Goal: Information Seeking & Learning: Check status

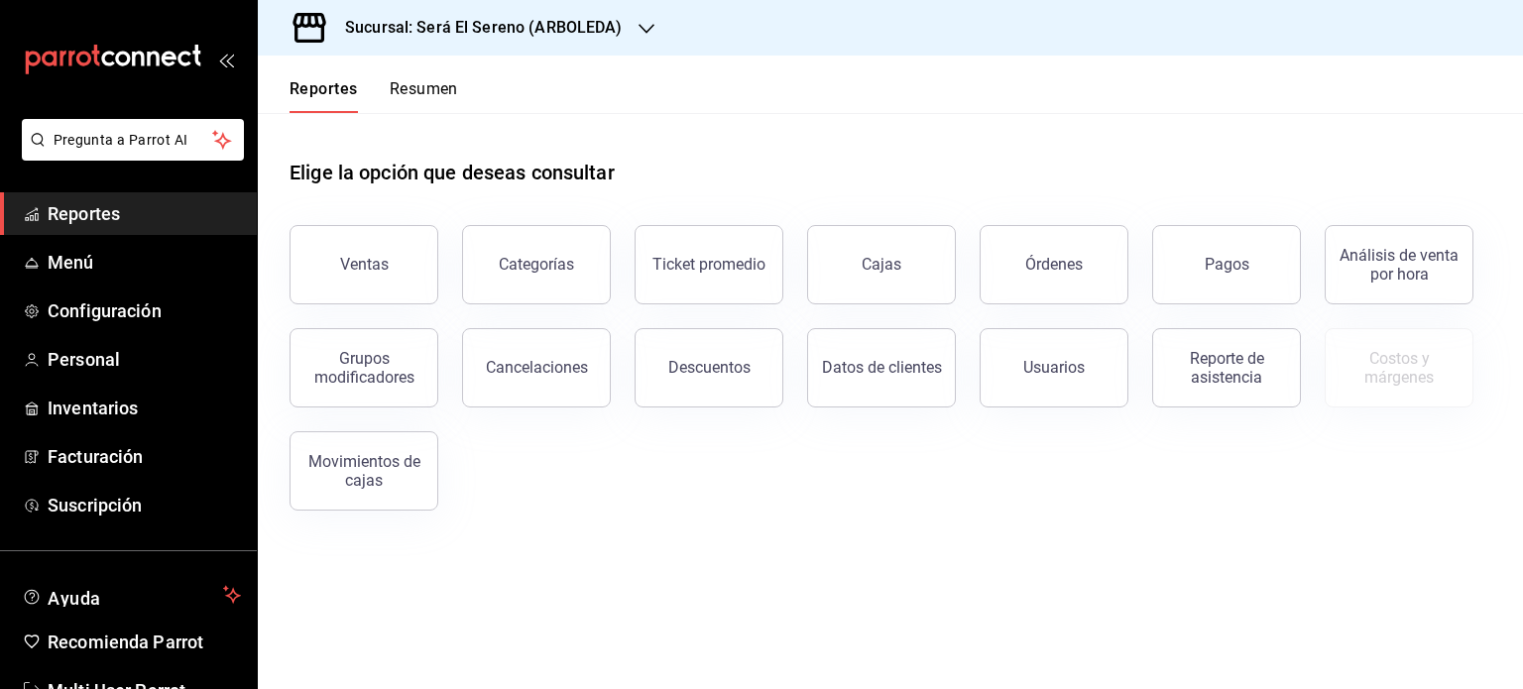
click at [125, 208] on span "Reportes" at bounding box center [144, 213] width 193 height 27
click at [472, 38] on h3 "Sucursal: Será El Sereno (ARBOLEDA)" at bounding box center [476, 28] width 294 height 24
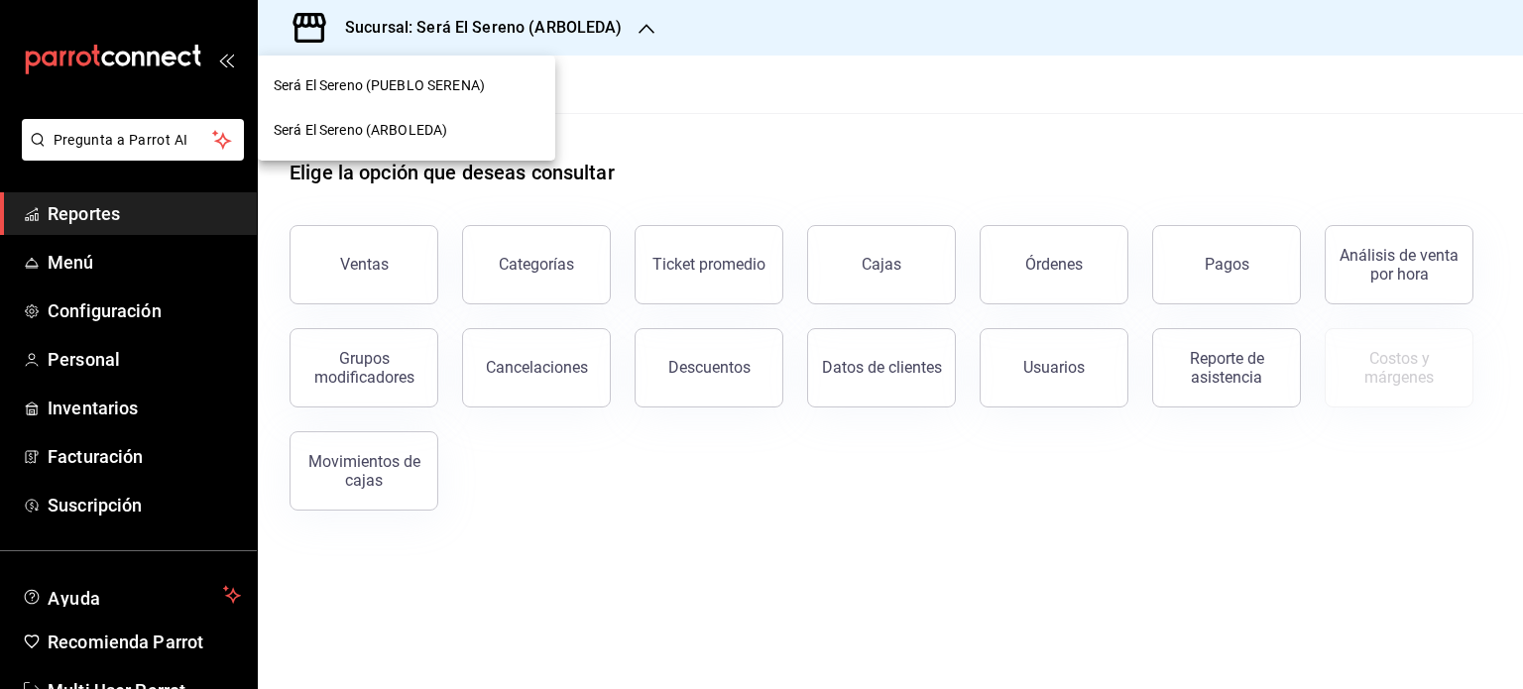
click at [456, 71] on div "Será El Sereno (PUEBLO SERENA)" at bounding box center [406, 85] width 297 height 45
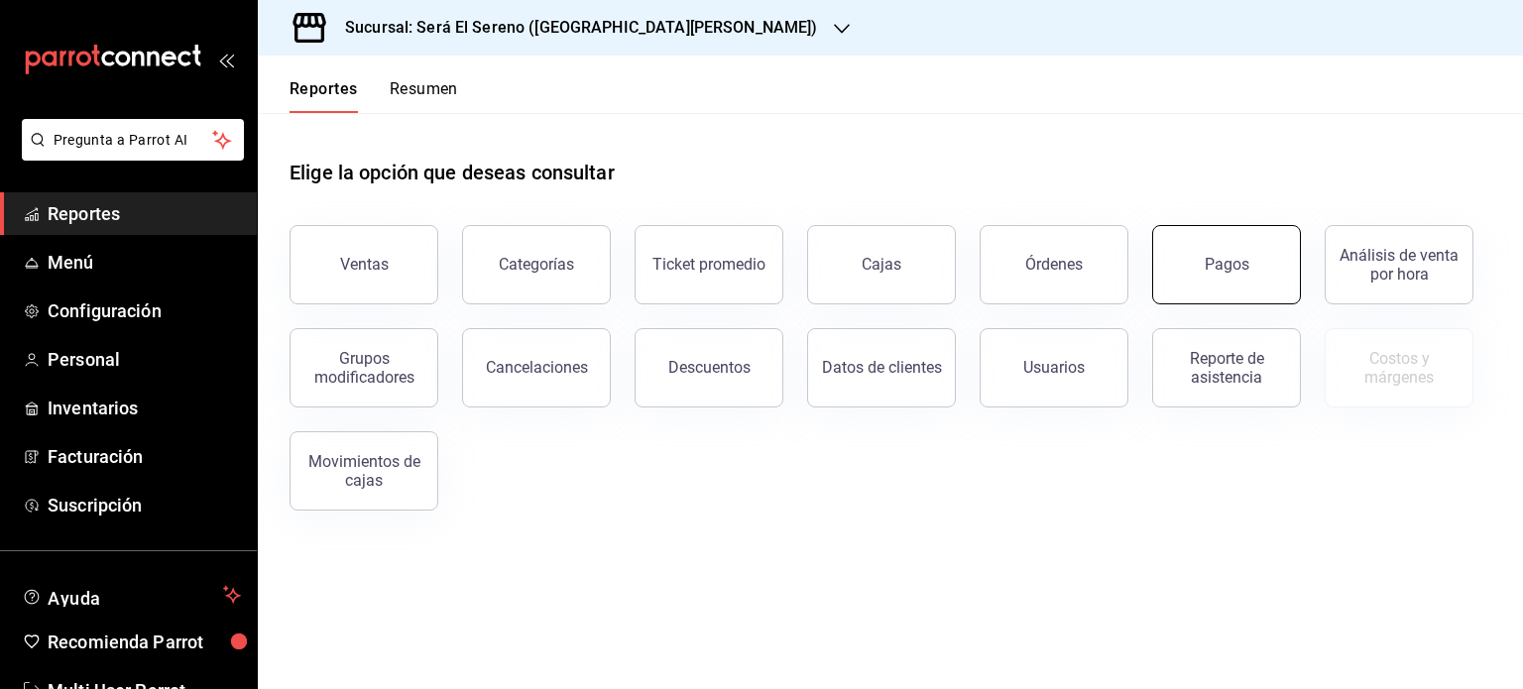
click at [1225, 250] on button "Pagos" at bounding box center [1226, 264] width 149 height 79
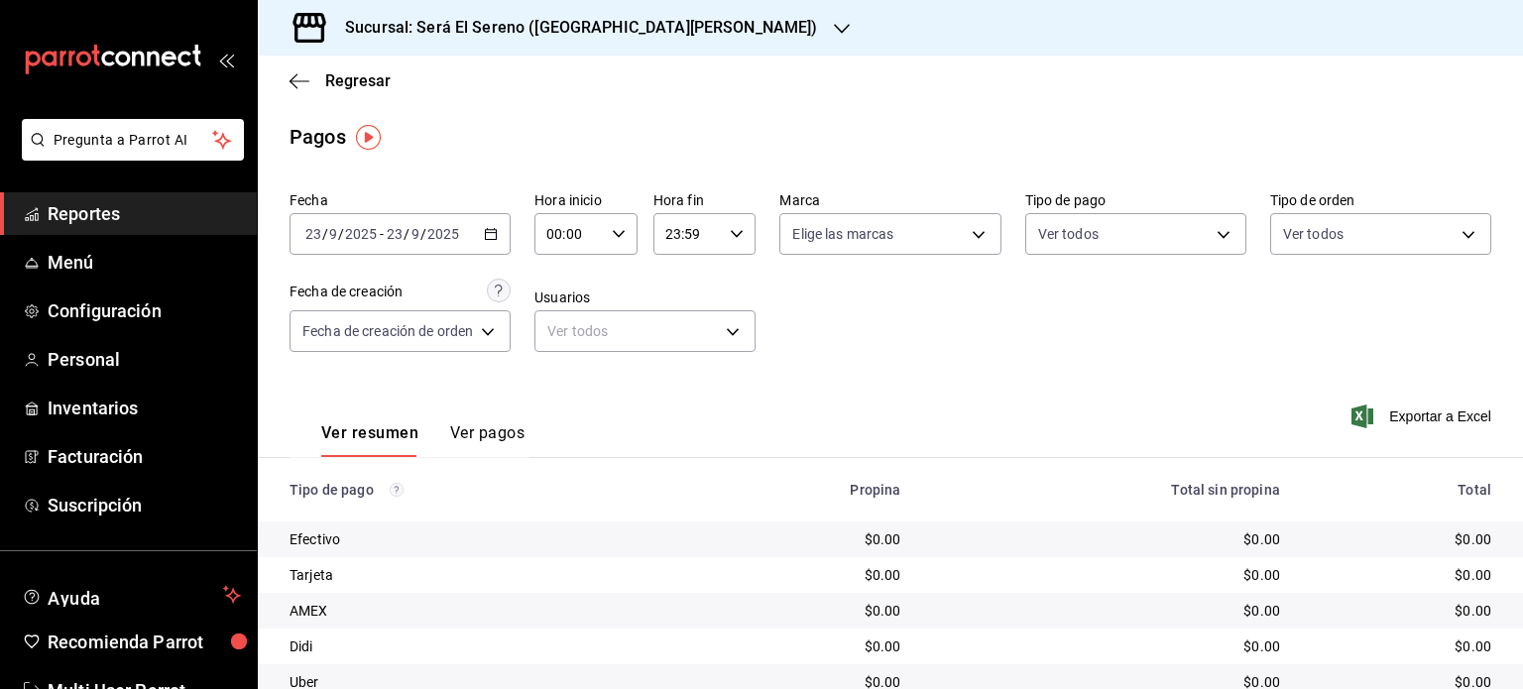
click at [490, 239] on \(Stroke\) "button" at bounding box center [491, 234] width 12 height 11
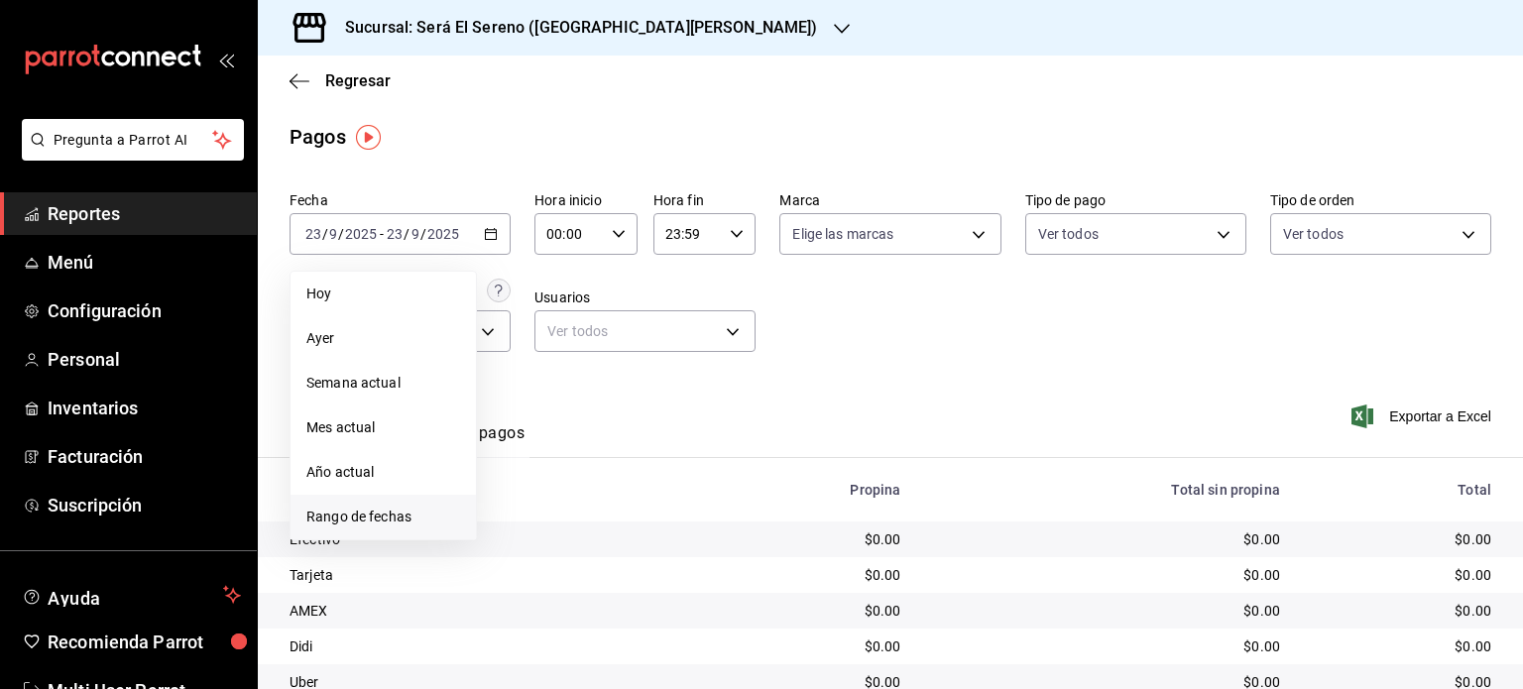
click at [391, 517] on span "Rango de fechas" at bounding box center [383, 517] width 154 height 21
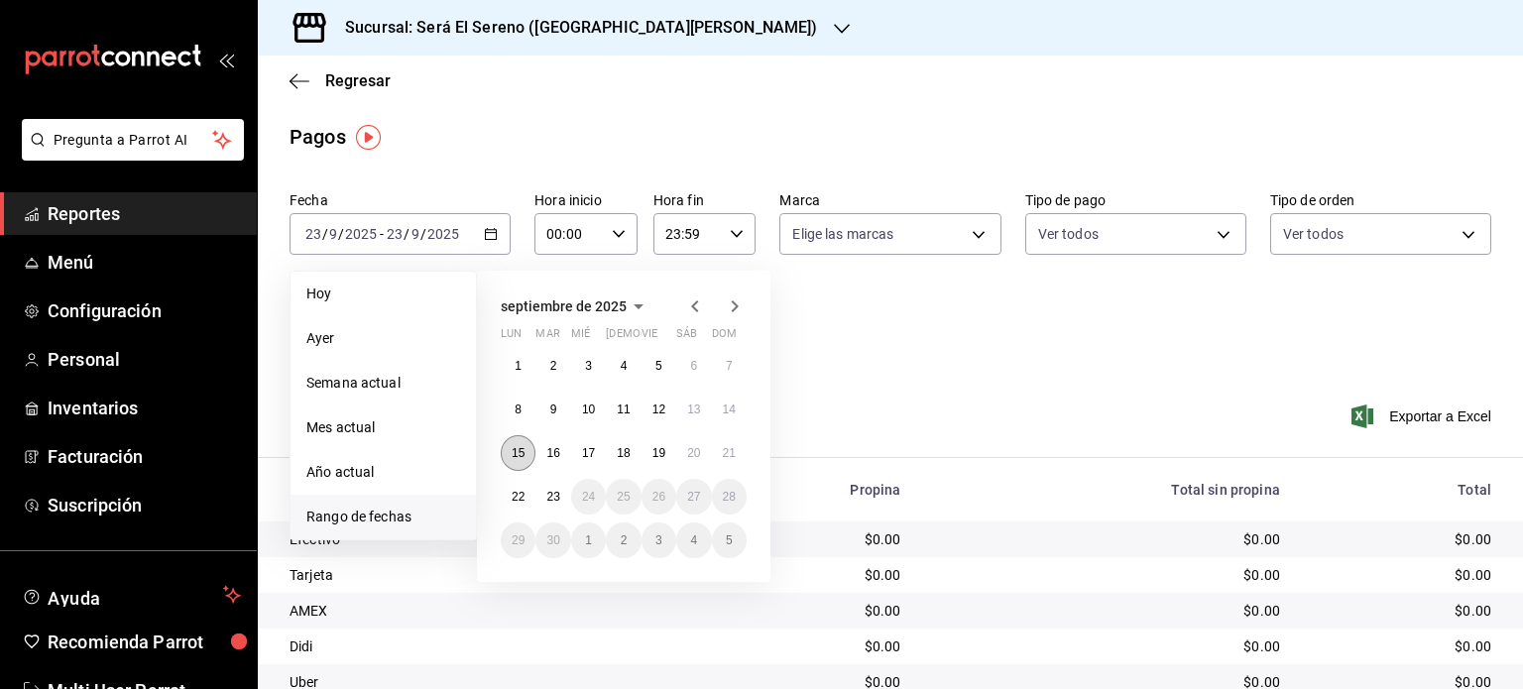
click at [524, 461] on button "15" at bounding box center [518, 453] width 35 height 36
click at [524, 460] on button "15" at bounding box center [518, 453] width 35 height 36
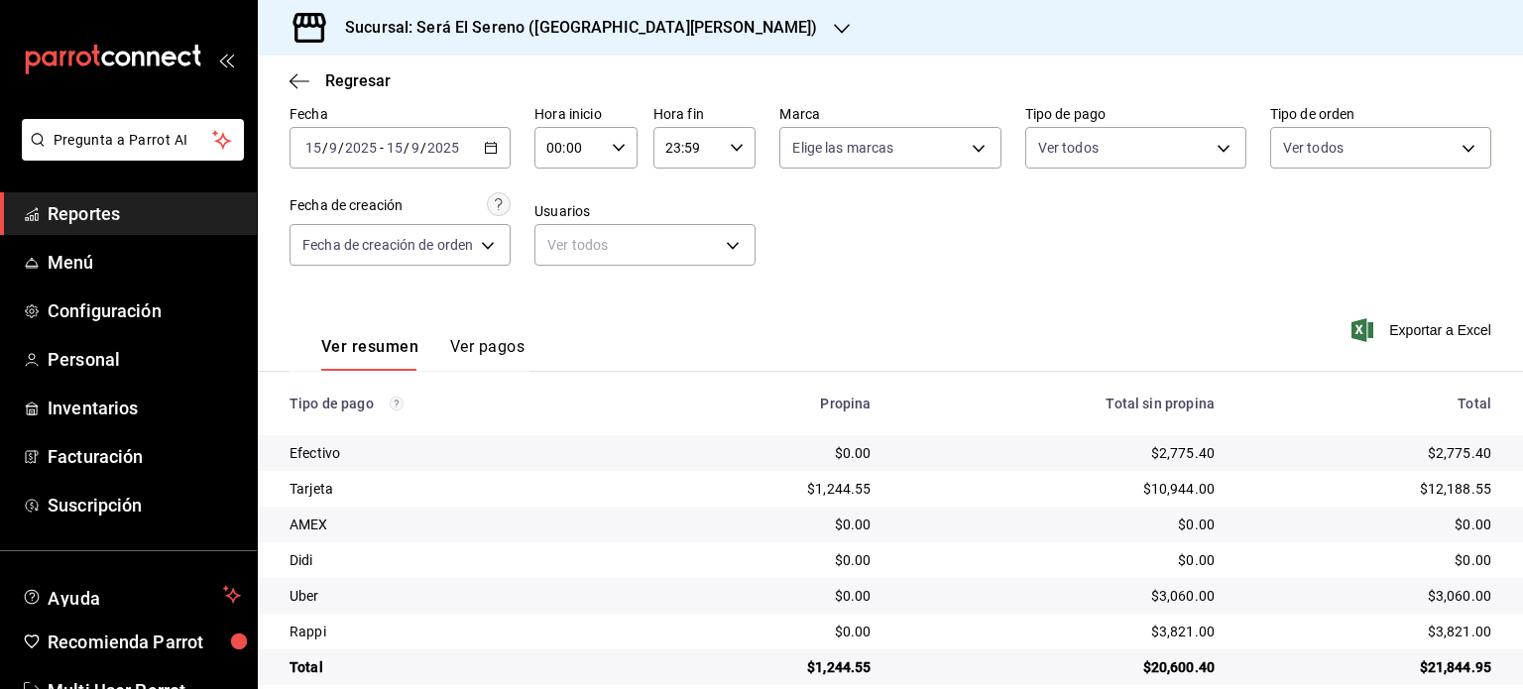
scroll to position [115, 0]
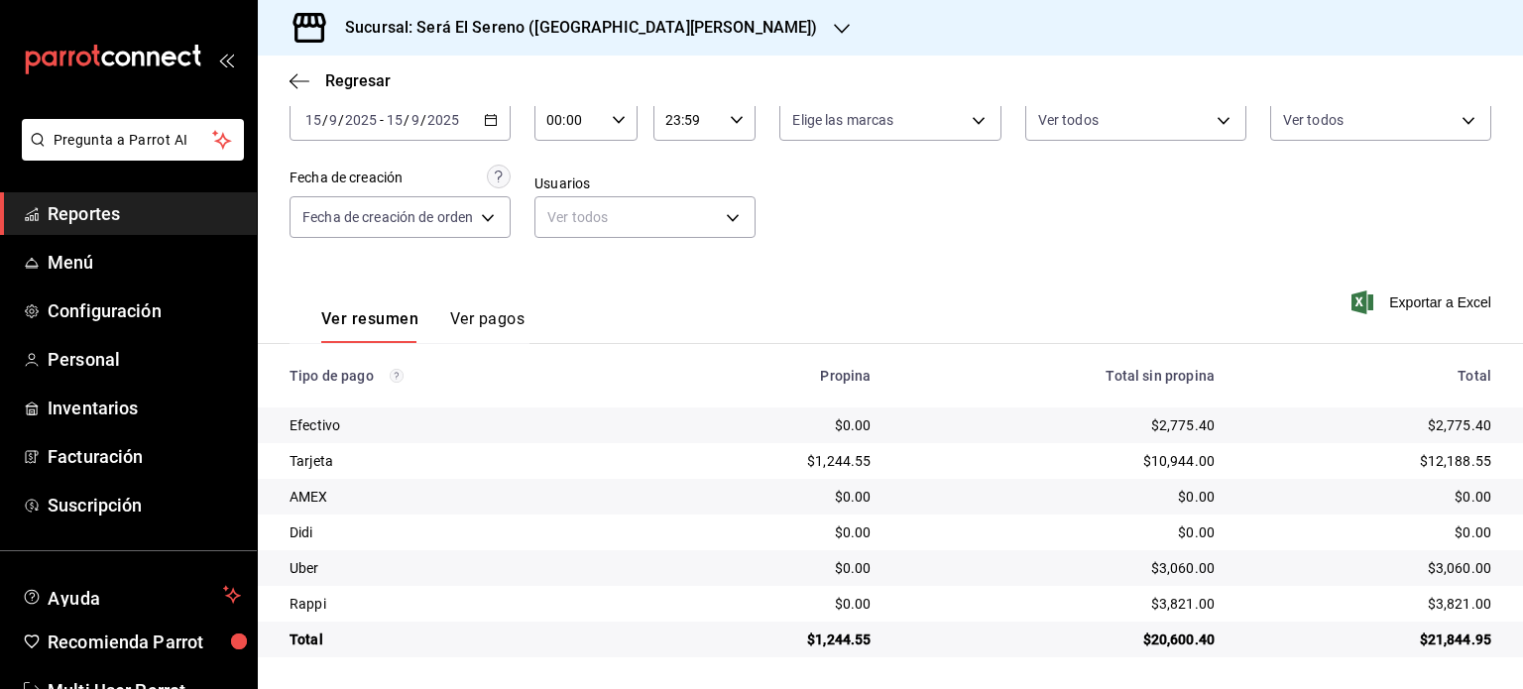
drag, startPoint x: 292, startPoint y: 489, endPoint x: 1359, endPoint y: 723, distance: 1093.3
click at [1359, 688] on html "Pregunta a Parrot AI Reportes Menú Configuración Personal Inventarios Facturaci…" at bounding box center [761, 344] width 1523 height 689
copy thead
click at [421, 115] on span "/" at bounding box center [423, 120] width 6 height 16
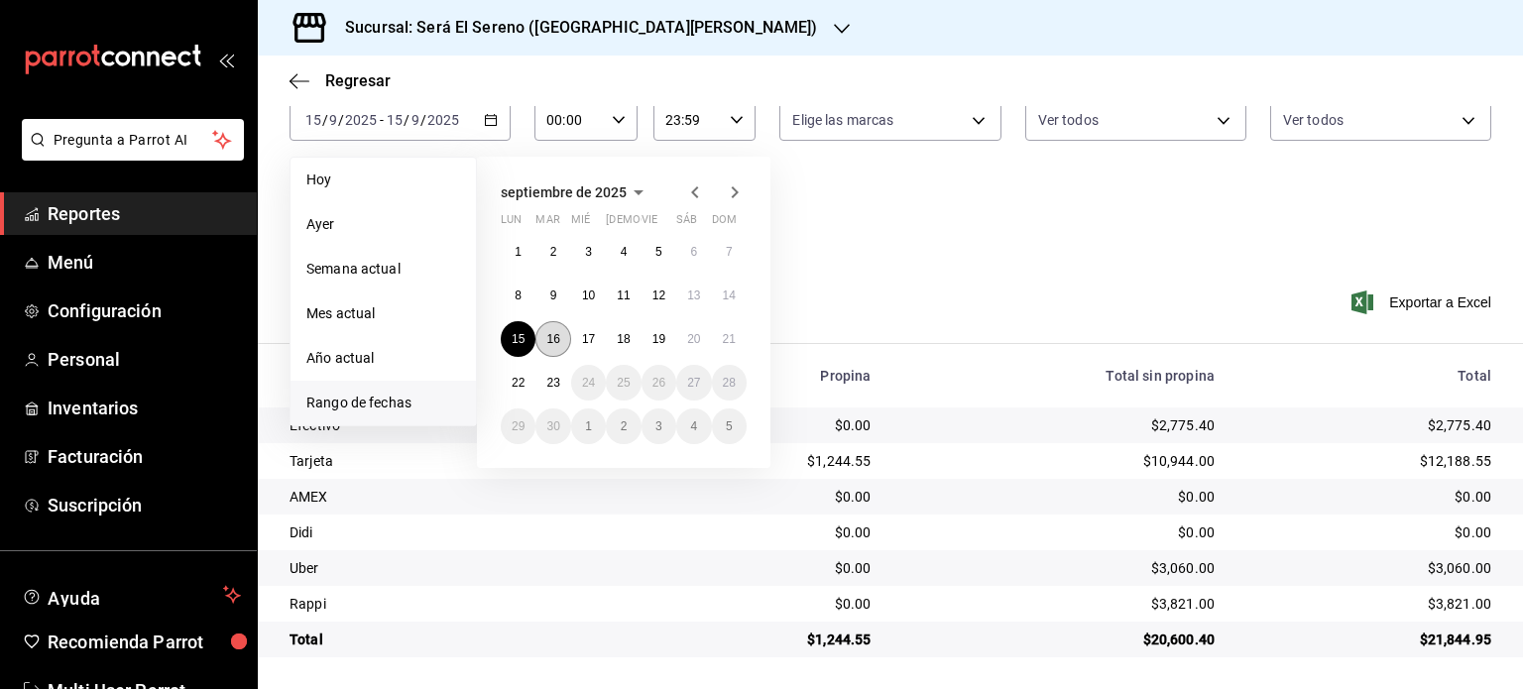
click at [551, 328] on button "16" at bounding box center [552, 339] width 35 height 36
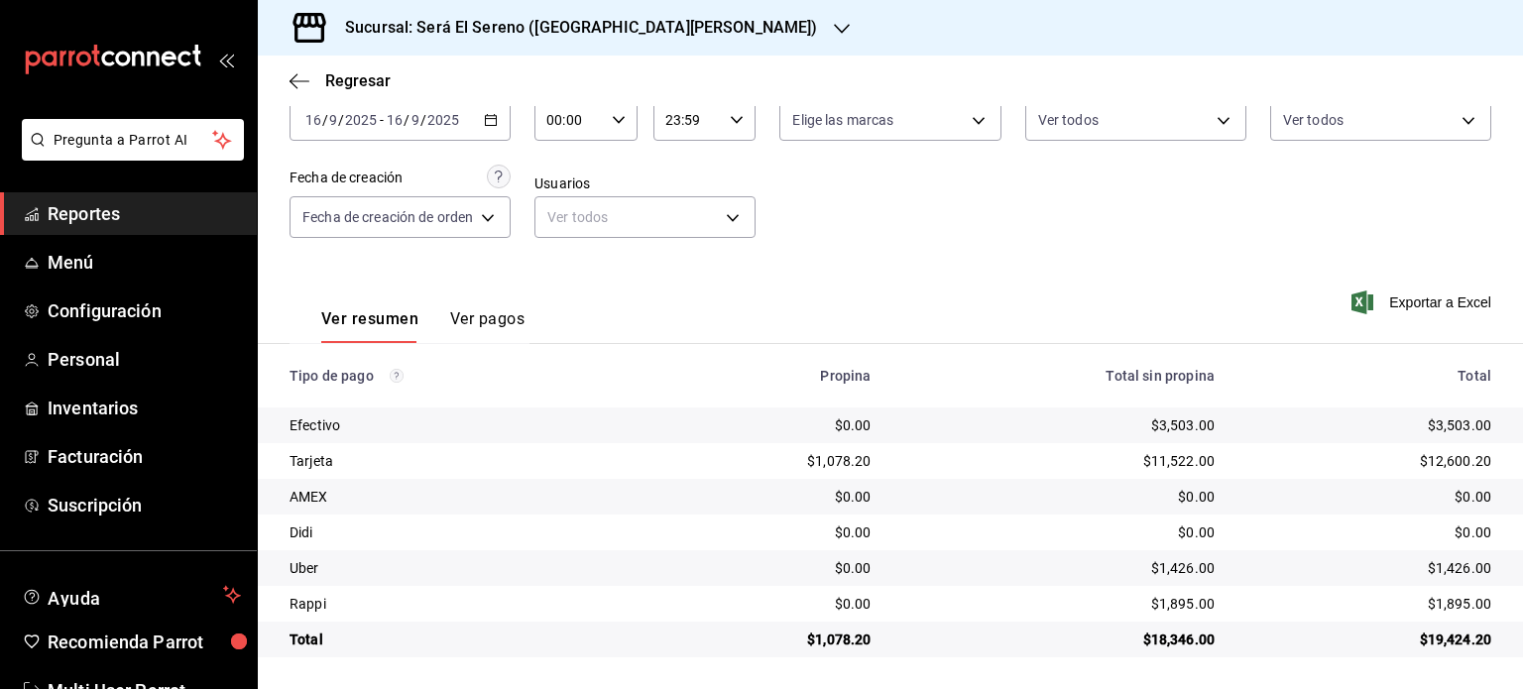
drag, startPoint x: 291, startPoint y: 373, endPoint x: 1393, endPoint y: 719, distance: 1155.7
click at [1393, 688] on html "Pregunta a Parrot AI Reportes Menú Configuración Personal Inventarios Facturaci…" at bounding box center [761, 344] width 1523 height 689
copy thead
click at [418, 131] on div "[DATE] [DATE] - [DATE] [DATE]" at bounding box center [400, 120] width 221 height 42
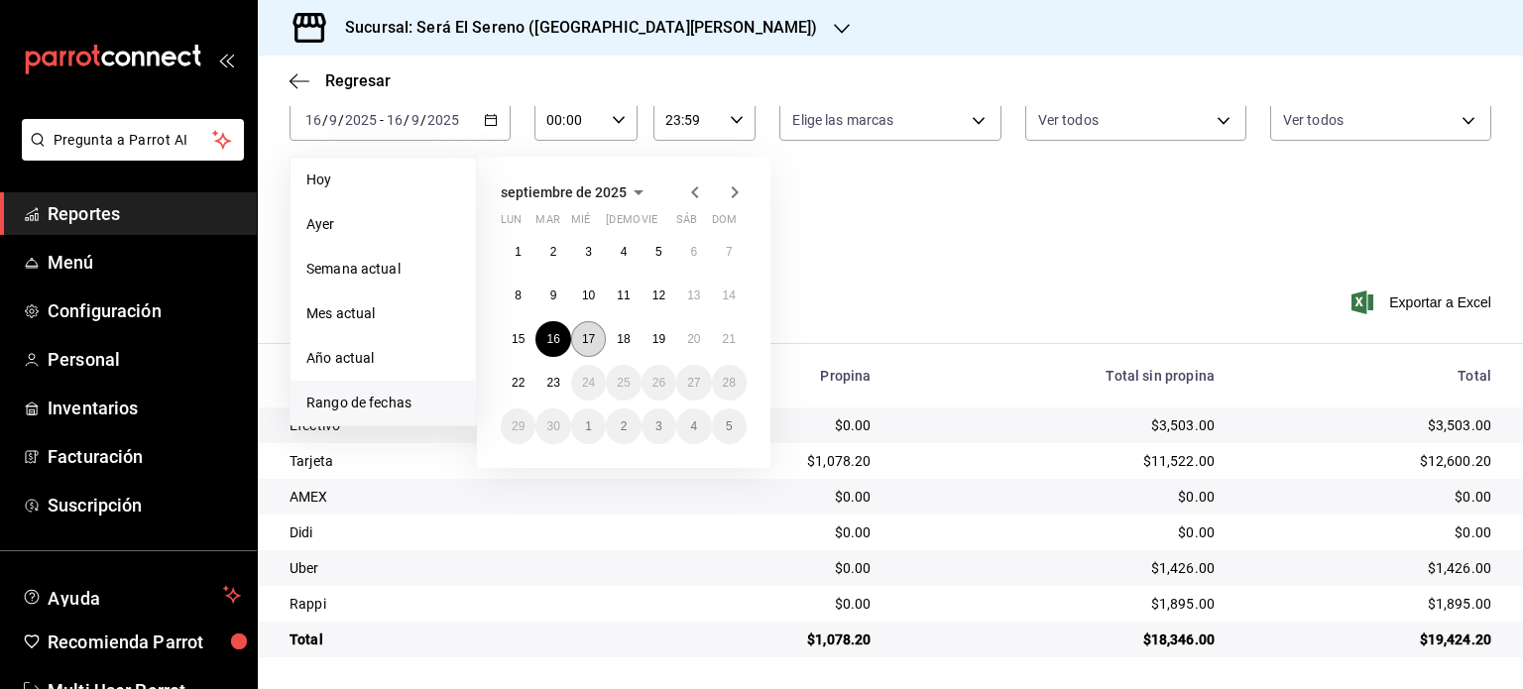
click at [591, 328] on button "17" at bounding box center [588, 339] width 35 height 36
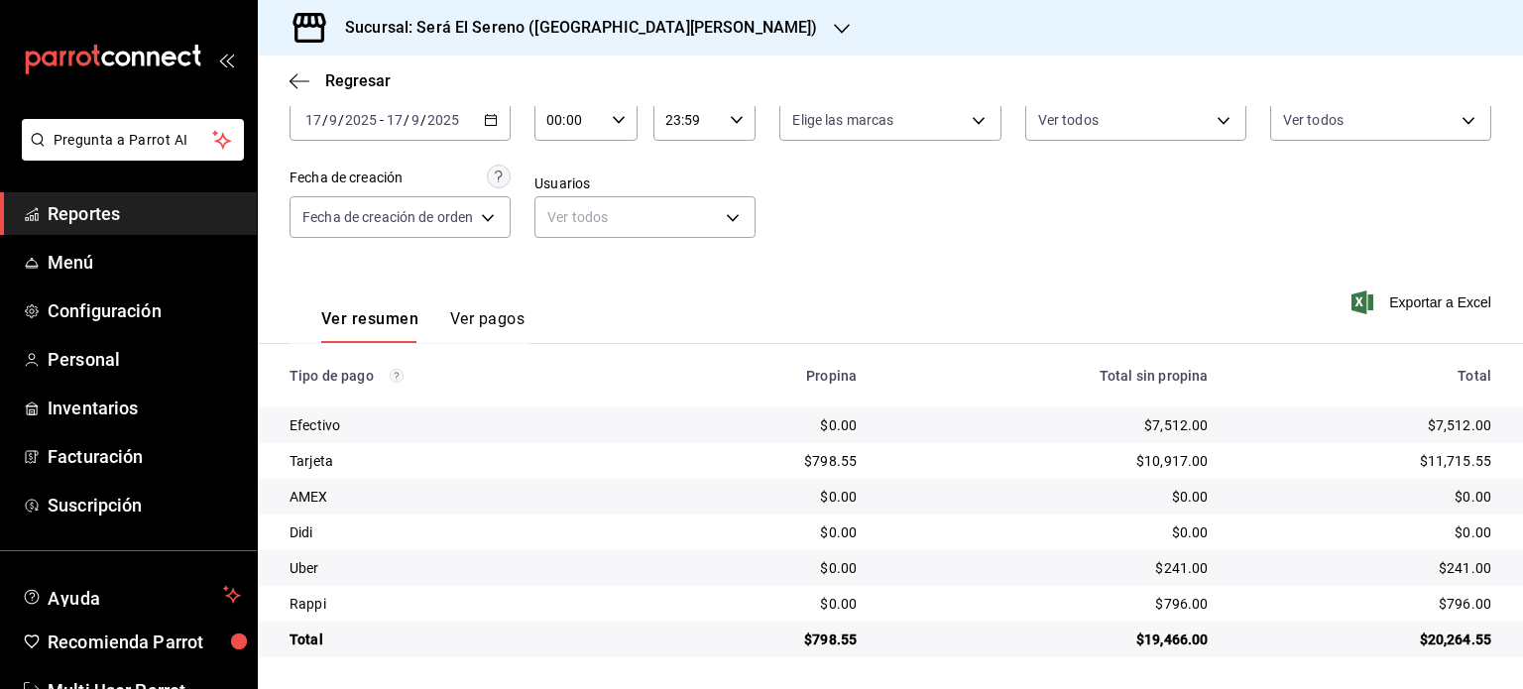
drag, startPoint x: 292, startPoint y: 372, endPoint x: 1067, endPoint y: 736, distance: 856.6
click at [1067, 688] on html "Pregunta a Parrot AI Reportes Menú Configuración Personal Inventarios Facturaci…" at bounding box center [761, 344] width 1523 height 689
copy thead
click at [437, 119] on input "2025" at bounding box center [443, 120] width 34 height 16
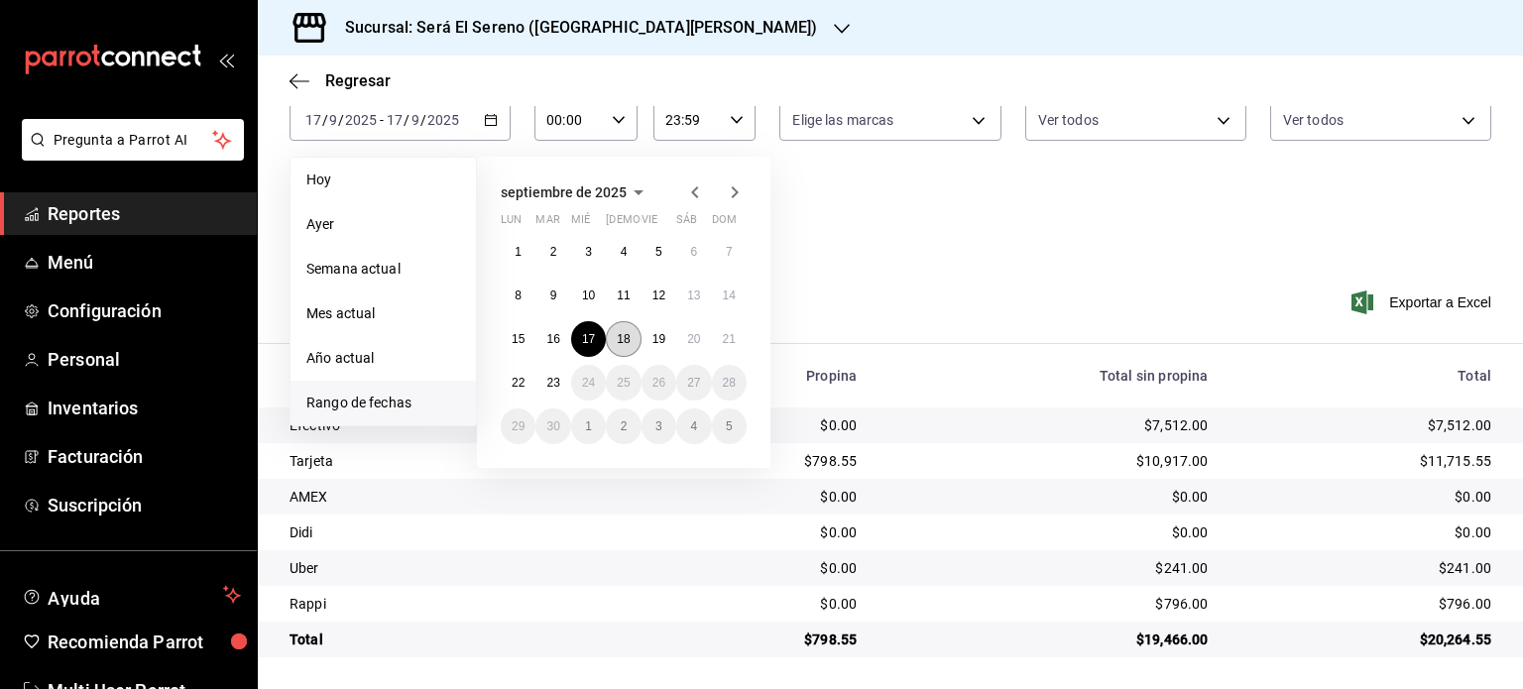
click at [635, 345] on button "18" at bounding box center [623, 339] width 35 height 36
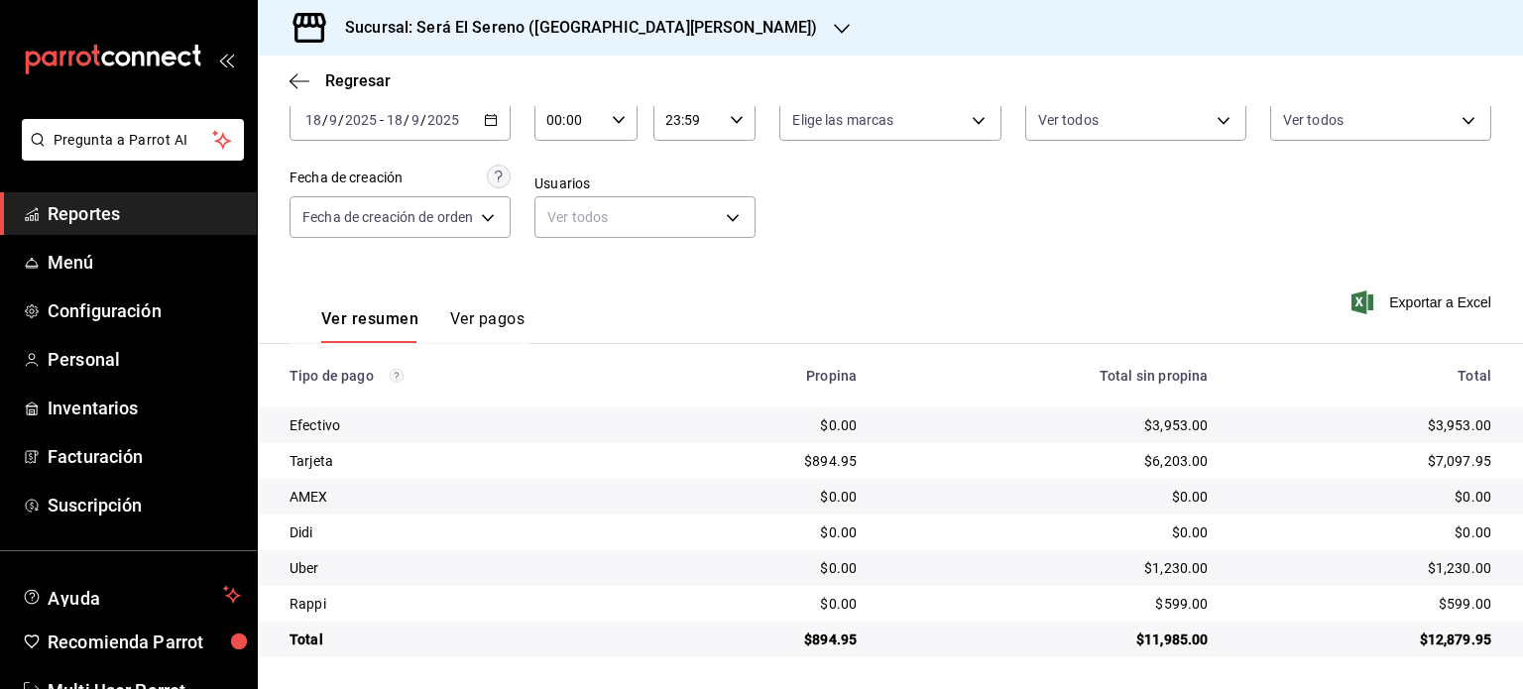
drag, startPoint x: 292, startPoint y: 374, endPoint x: 1019, endPoint y: 668, distance: 785.2
click at [1019, 668] on main "Regresar Pagos Fecha [DATE] [DATE] - [DATE] [DATE] Hora inicio 00:00 Hora inici…" at bounding box center [890, 315] width 1265 height 748
copy thead
click at [458, 118] on input "2025" at bounding box center [443, 120] width 34 height 16
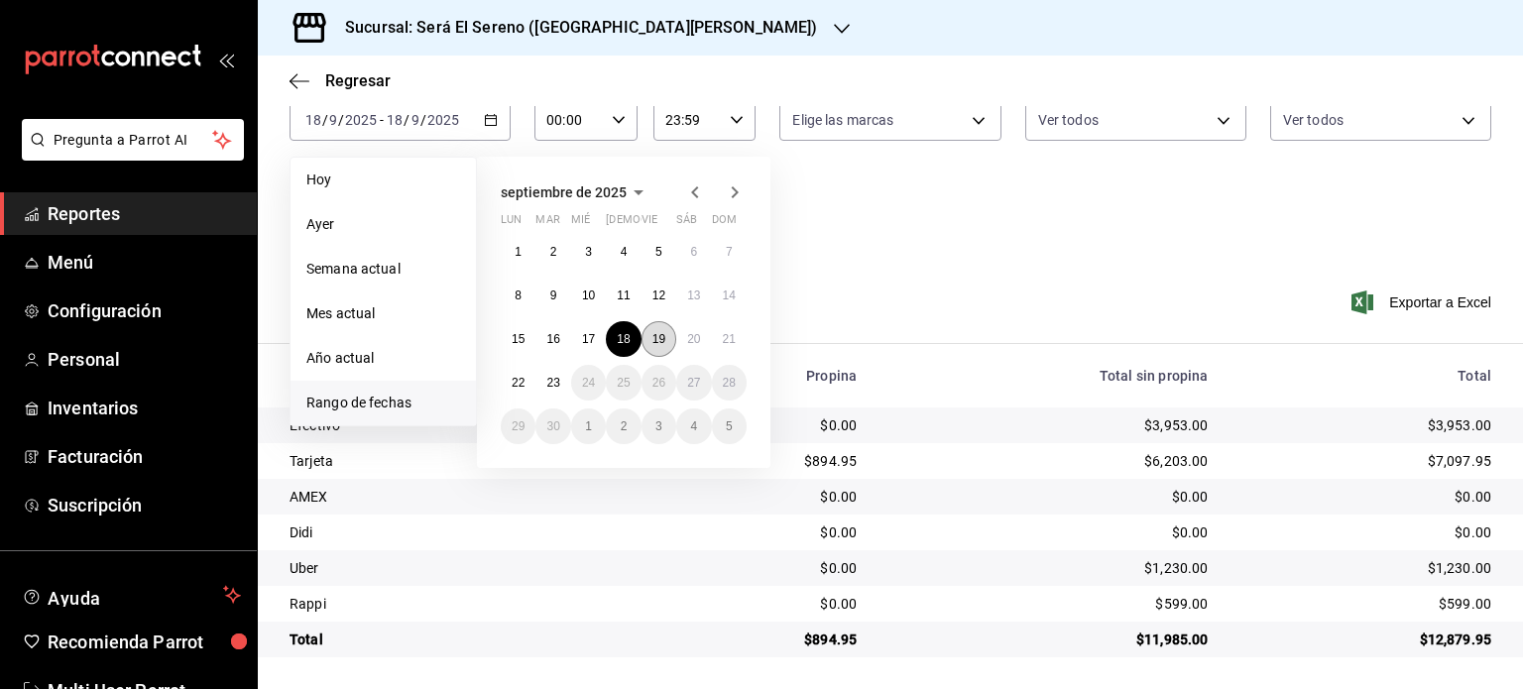
click at [664, 341] on abbr "19" at bounding box center [658, 339] width 13 height 14
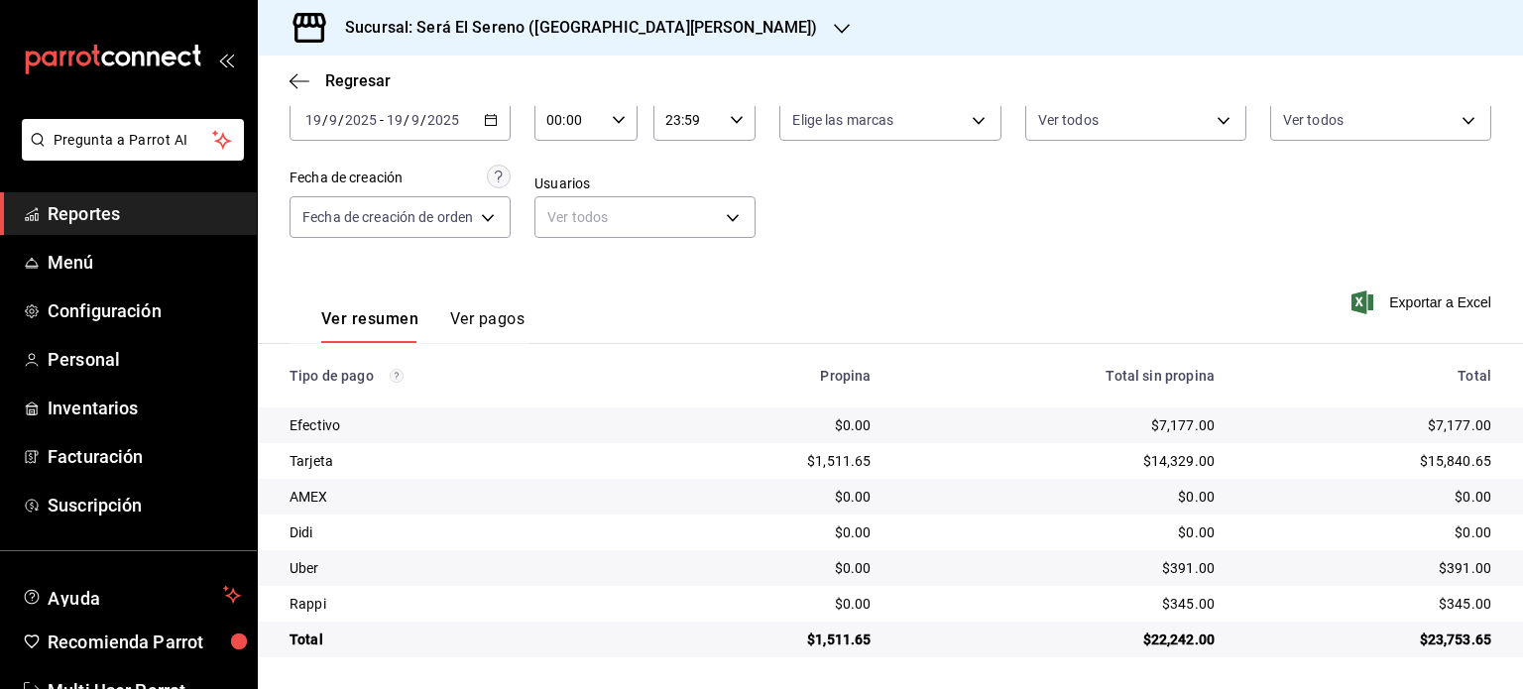
drag, startPoint x: 293, startPoint y: 376, endPoint x: 1085, endPoint y: 697, distance: 855.0
click at [1085, 688] on html "Pregunta a Parrot AI Reportes Menú Configuración Personal Inventarios Facturaci…" at bounding box center [761, 344] width 1523 height 689
copy thead
click at [479, 114] on div "[DATE] [DATE] - [DATE] [DATE]" at bounding box center [400, 120] width 221 height 42
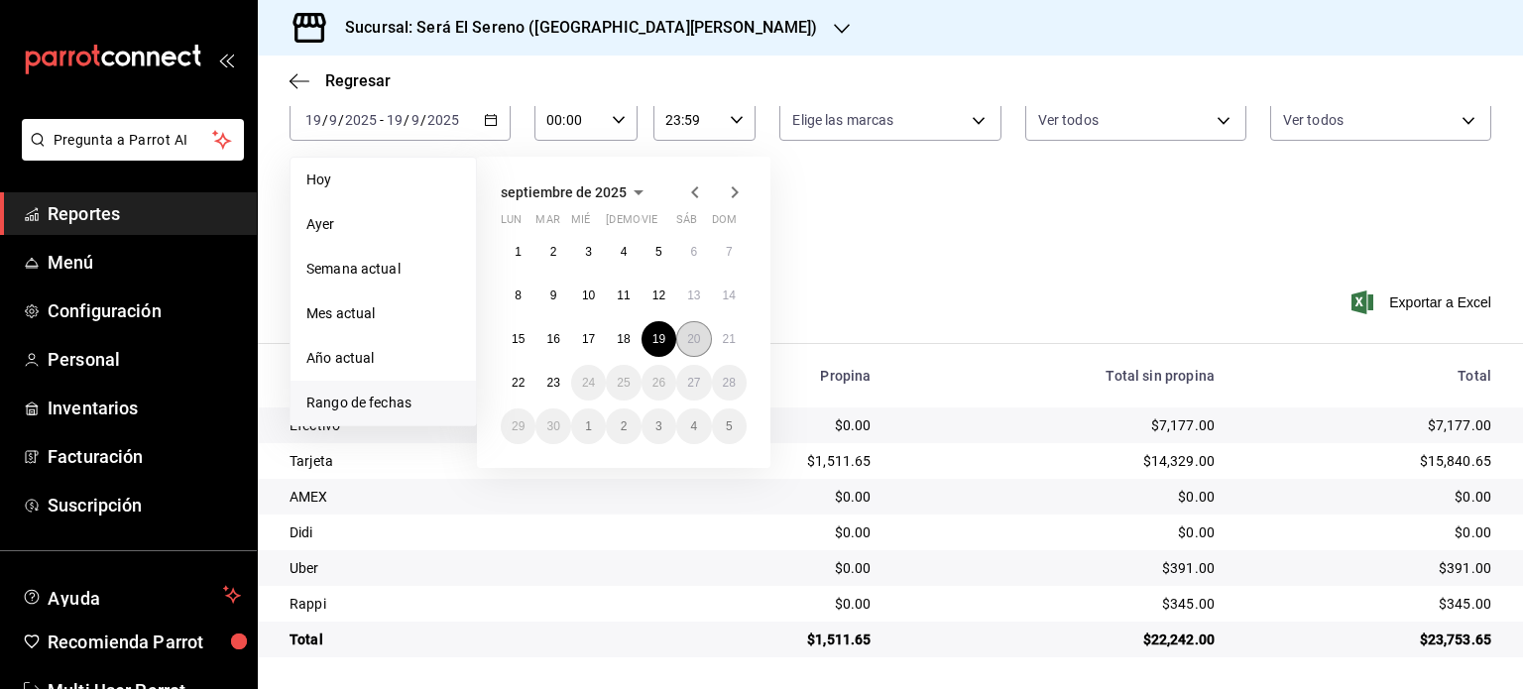
click at [698, 334] on abbr "20" at bounding box center [693, 339] width 13 height 14
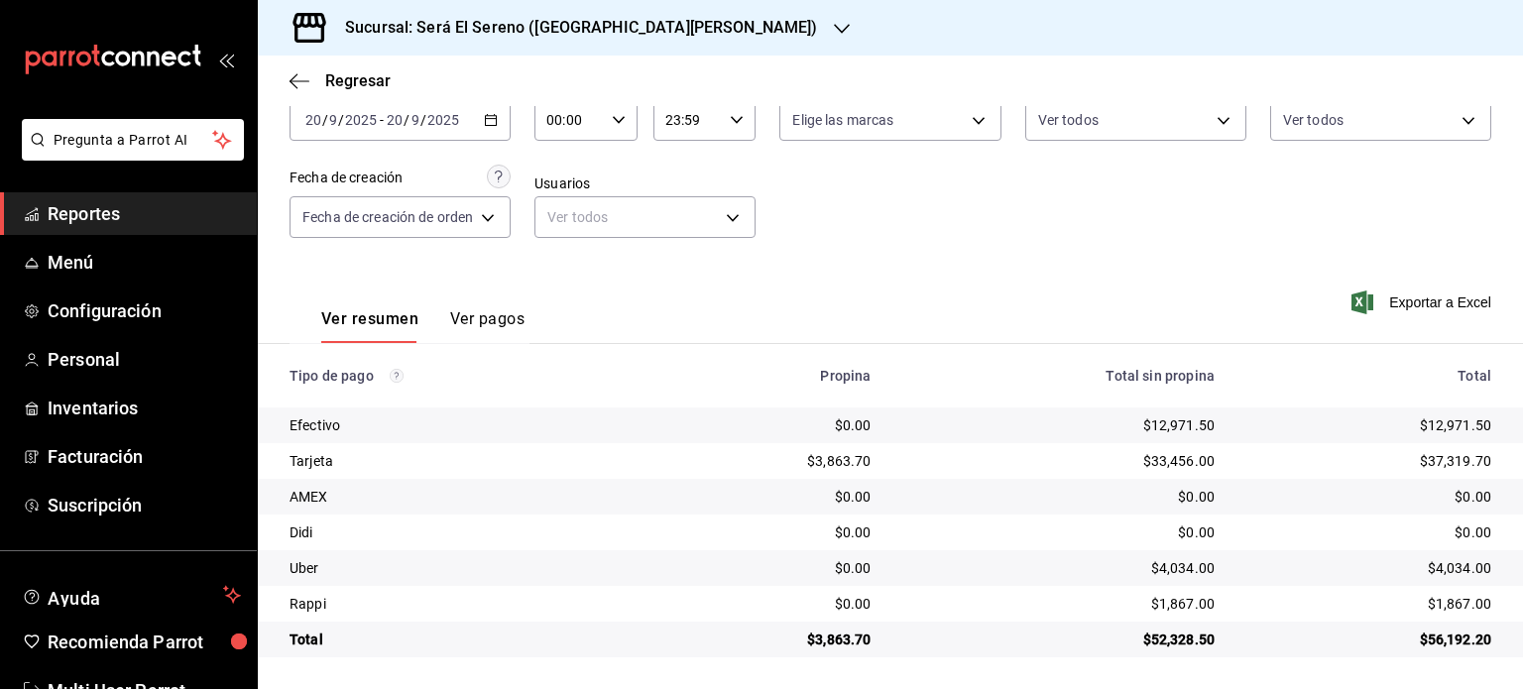
drag, startPoint x: 289, startPoint y: 376, endPoint x: 996, endPoint y: 724, distance: 788.0
click at [996, 688] on html "Pregunta a Parrot AI Reportes Menú Configuración Personal Inventarios Facturaci…" at bounding box center [761, 344] width 1523 height 689
copy thead
click at [447, 120] on input "2025" at bounding box center [443, 120] width 34 height 16
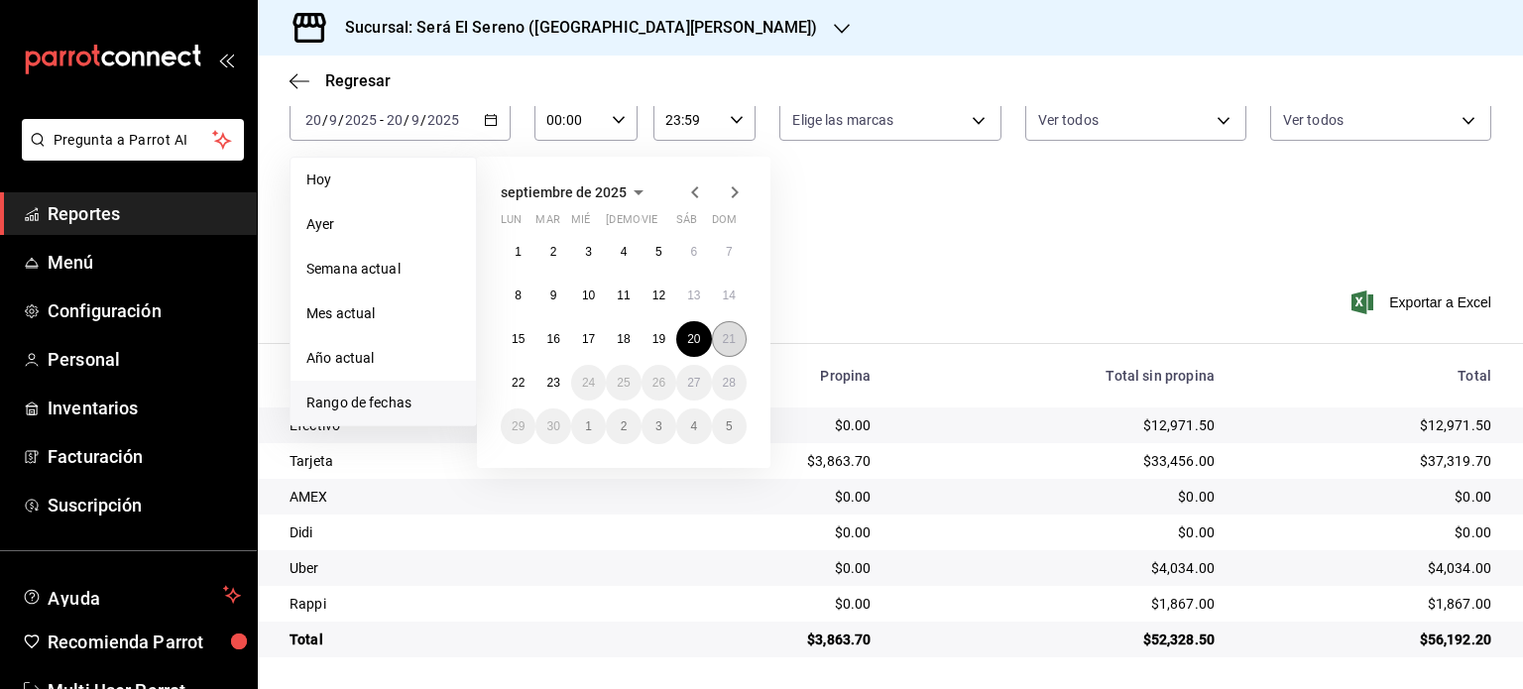
click at [726, 326] on button "21" at bounding box center [729, 339] width 35 height 36
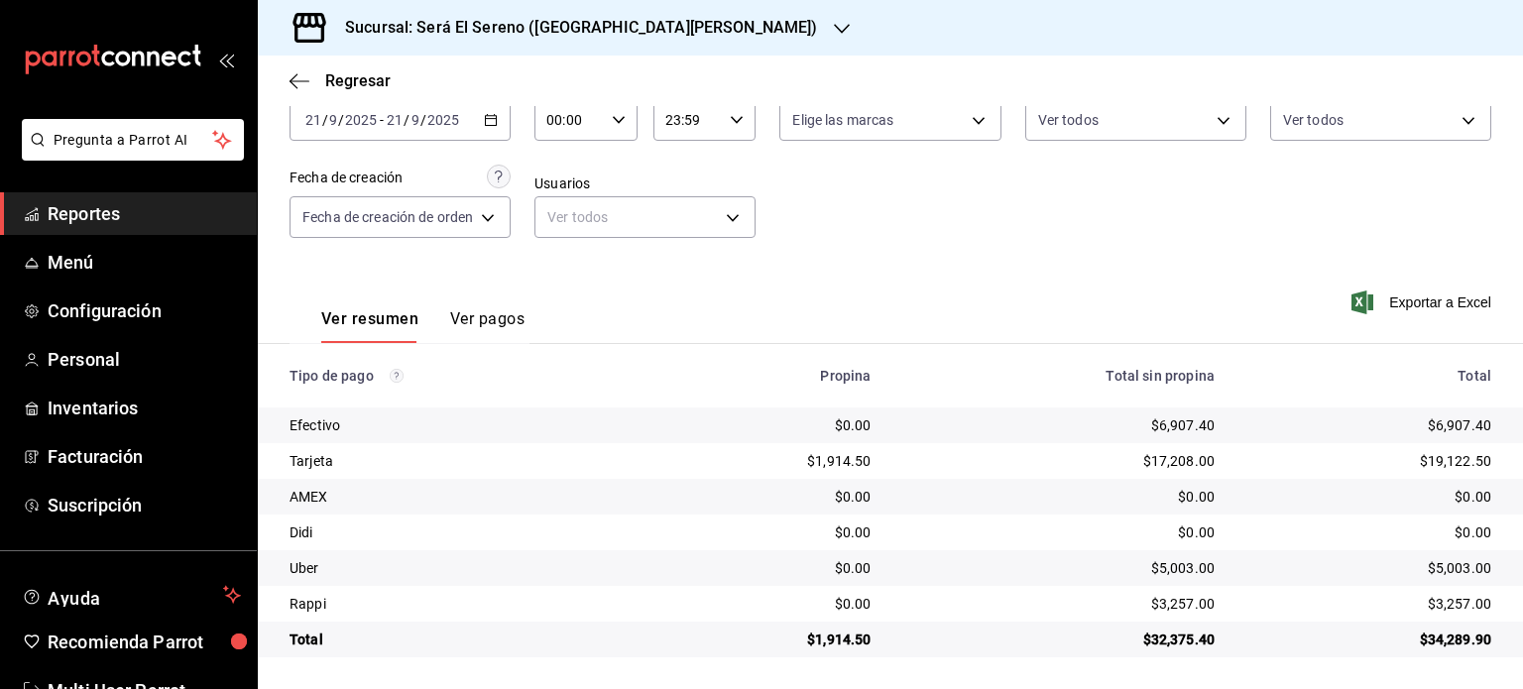
drag, startPoint x: 294, startPoint y: 377, endPoint x: 976, endPoint y: 693, distance: 752.0
click at [976, 688] on html "Pregunta a Parrot AI Reportes Menú Configuración Personal Inventarios Facturaci…" at bounding box center [761, 344] width 1523 height 689
copy thead
click at [359, 74] on span "Regresar" at bounding box center [357, 80] width 65 height 19
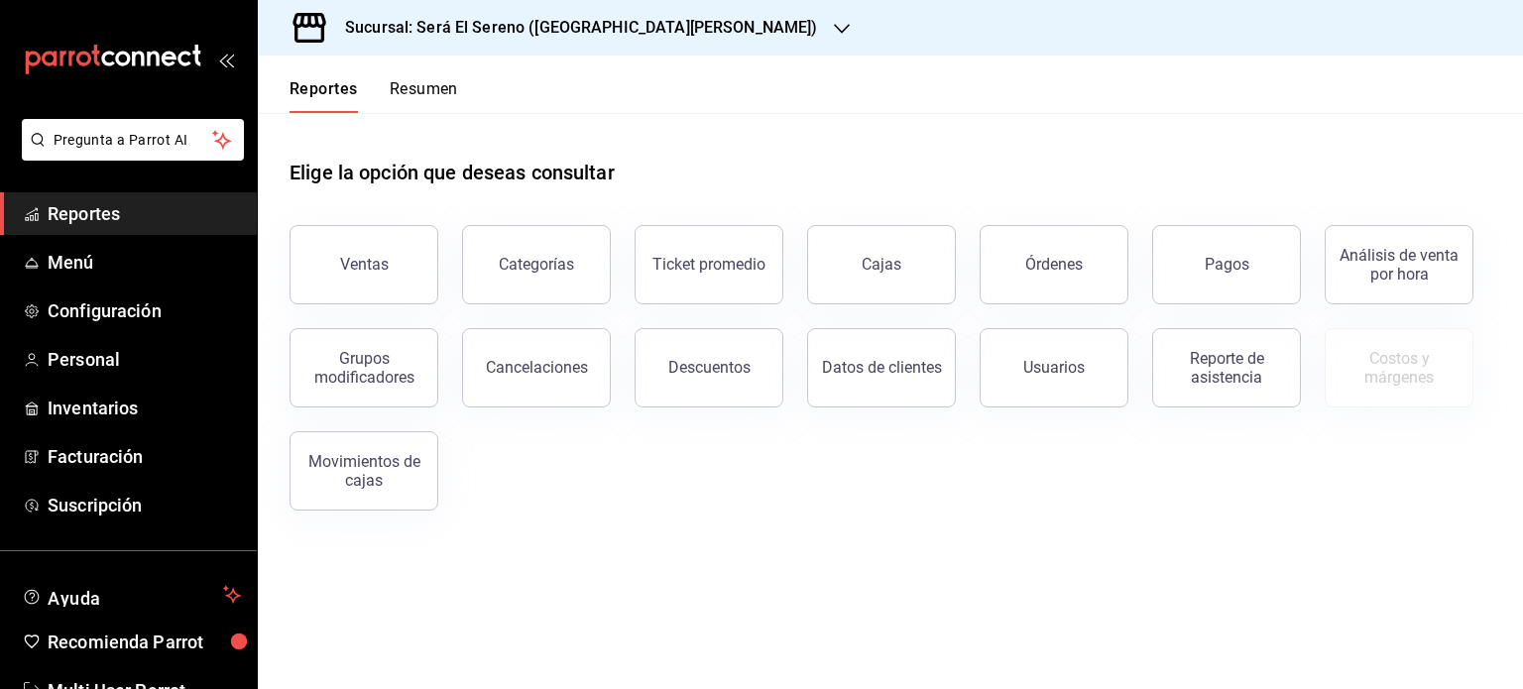
click at [509, 16] on h3 "Sucursal: Será El Sereno ([GEOGRAPHIC_DATA][PERSON_NAME])" at bounding box center [573, 28] width 489 height 24
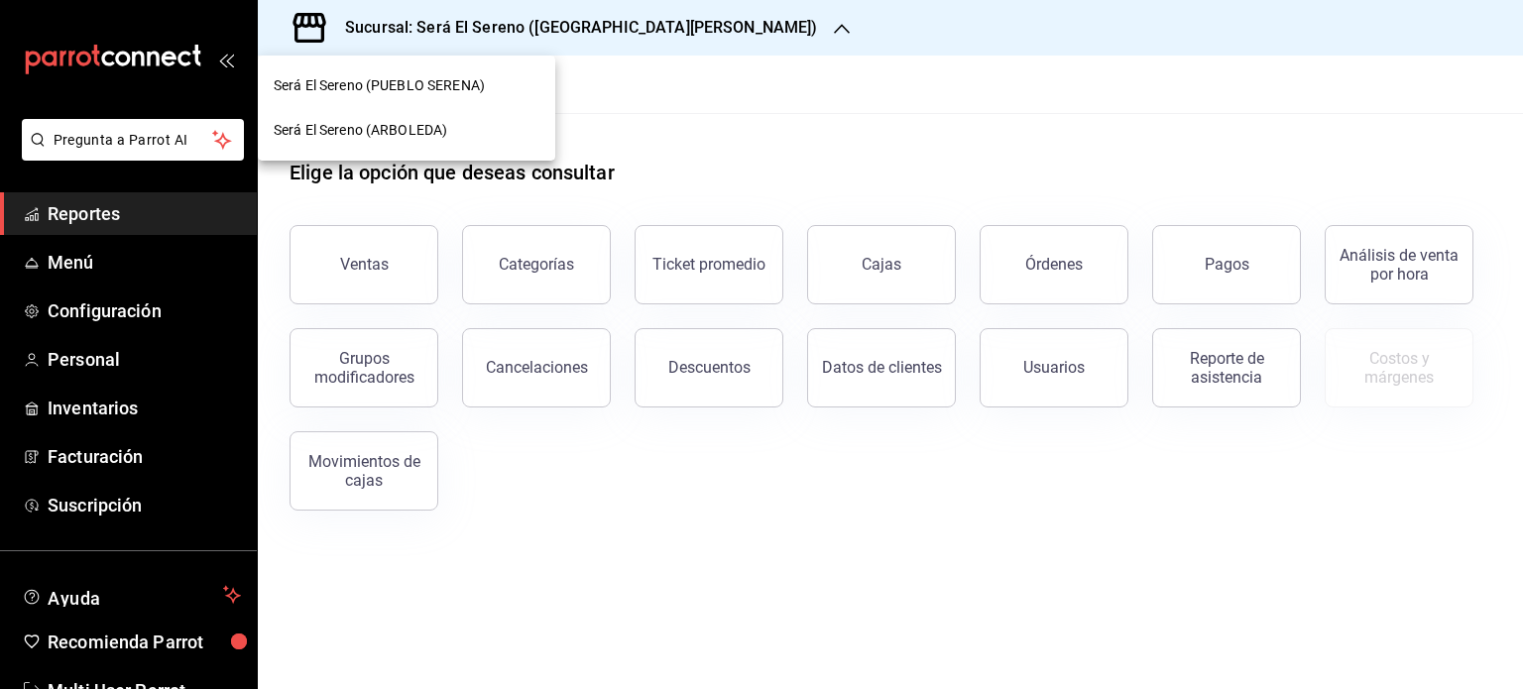
click at [416, 135] on span "Será El Sereno (ARBOLEDA)" at bounding box center [361, 130] width 174 height 21
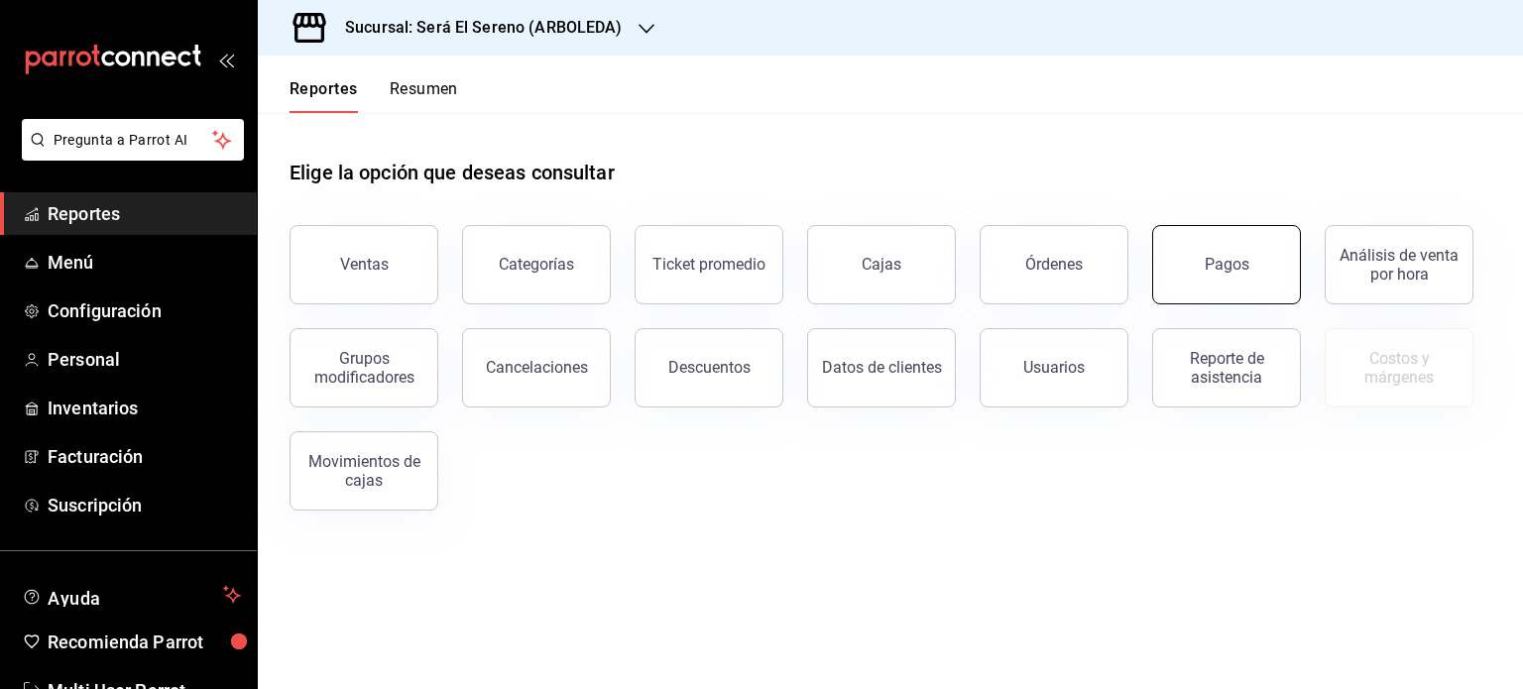
click at [1215, 289] on button "Pagos" at bounding box center [1226, 264] width 149 height 79
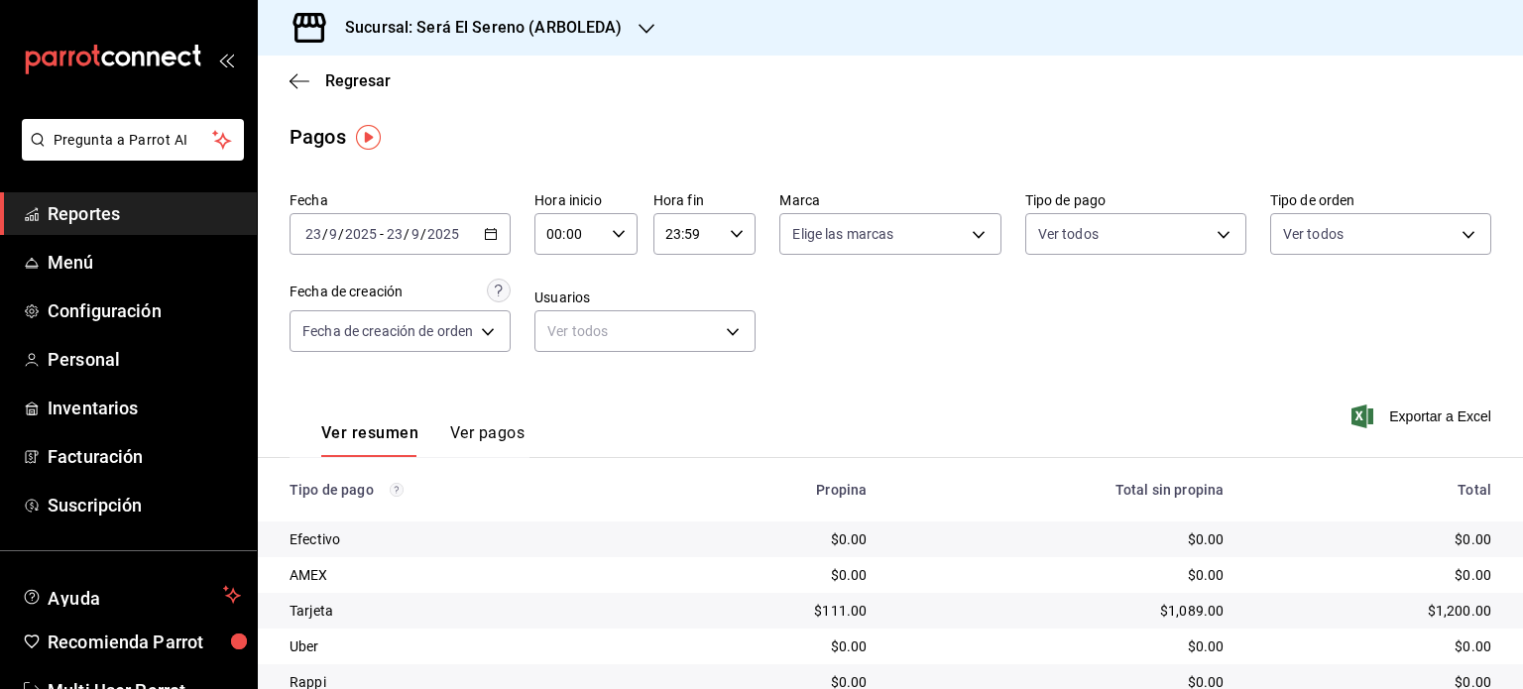
click at [479, 235] on div "[DATE] [DATE] - [DATE] [DATE]" at bounding box center [400, 234] width 221 height 42
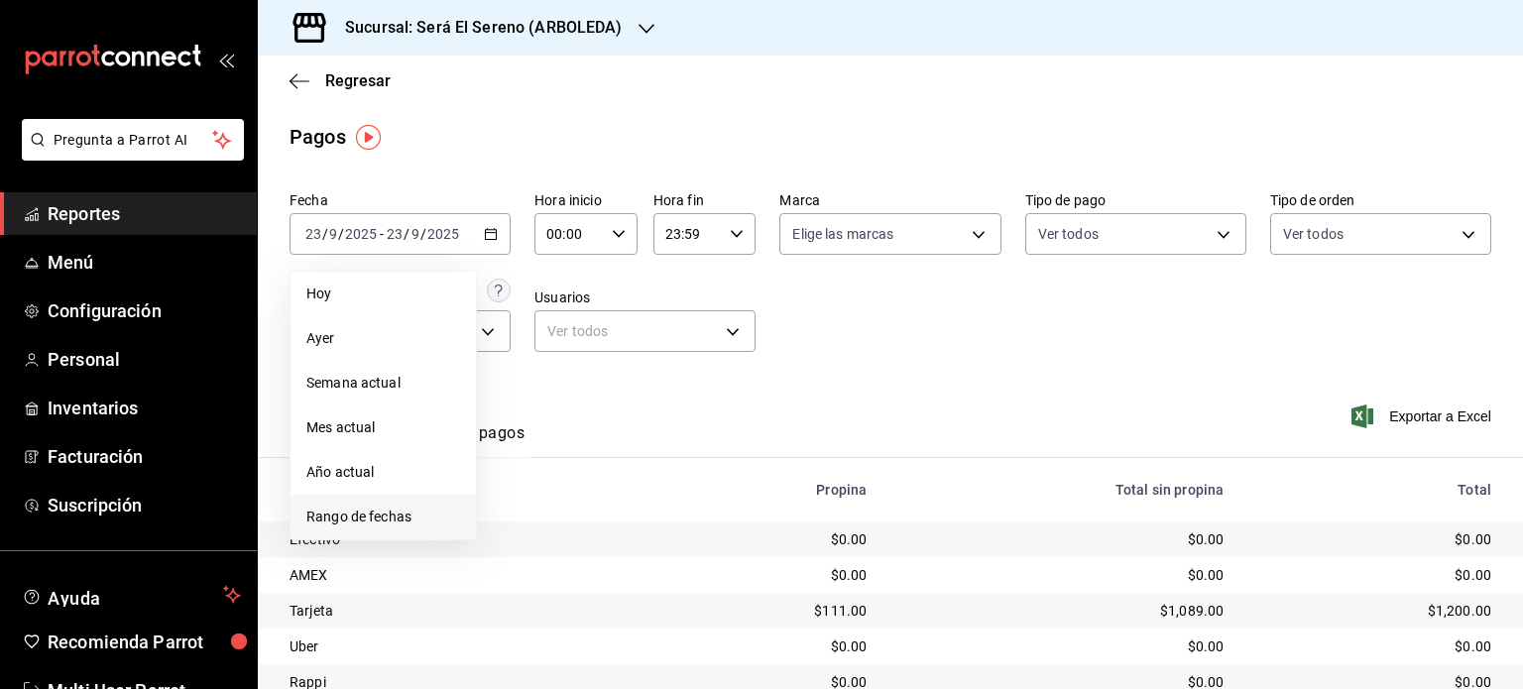
click at [397, 512] on span "Rango de fechas" at bounding box center [383, 517] width 154 height 21
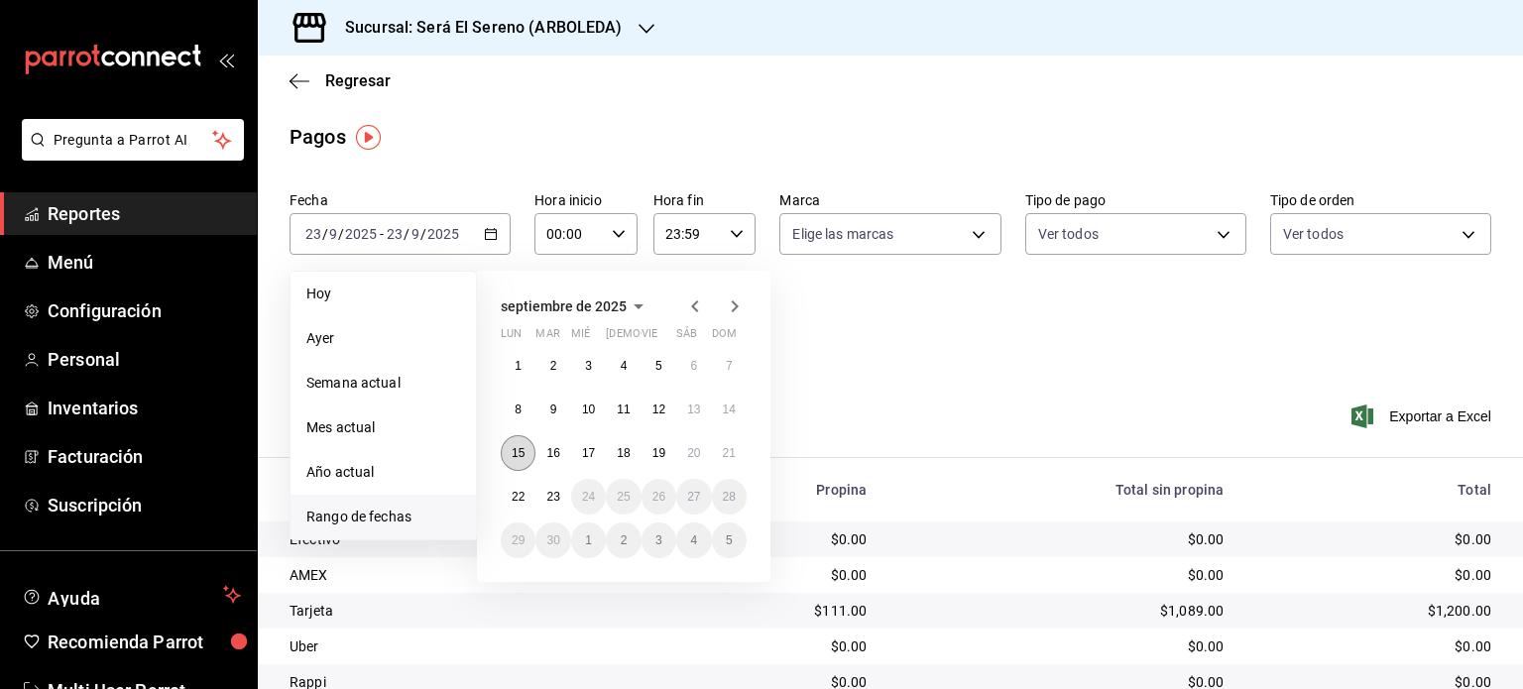
click at [519, 446] on abbr "15" at bounding box center [518, 453] width 13 height 14
click at [734, 446] on abbr "21" at bounding box center [729, 453] width 13 height 14
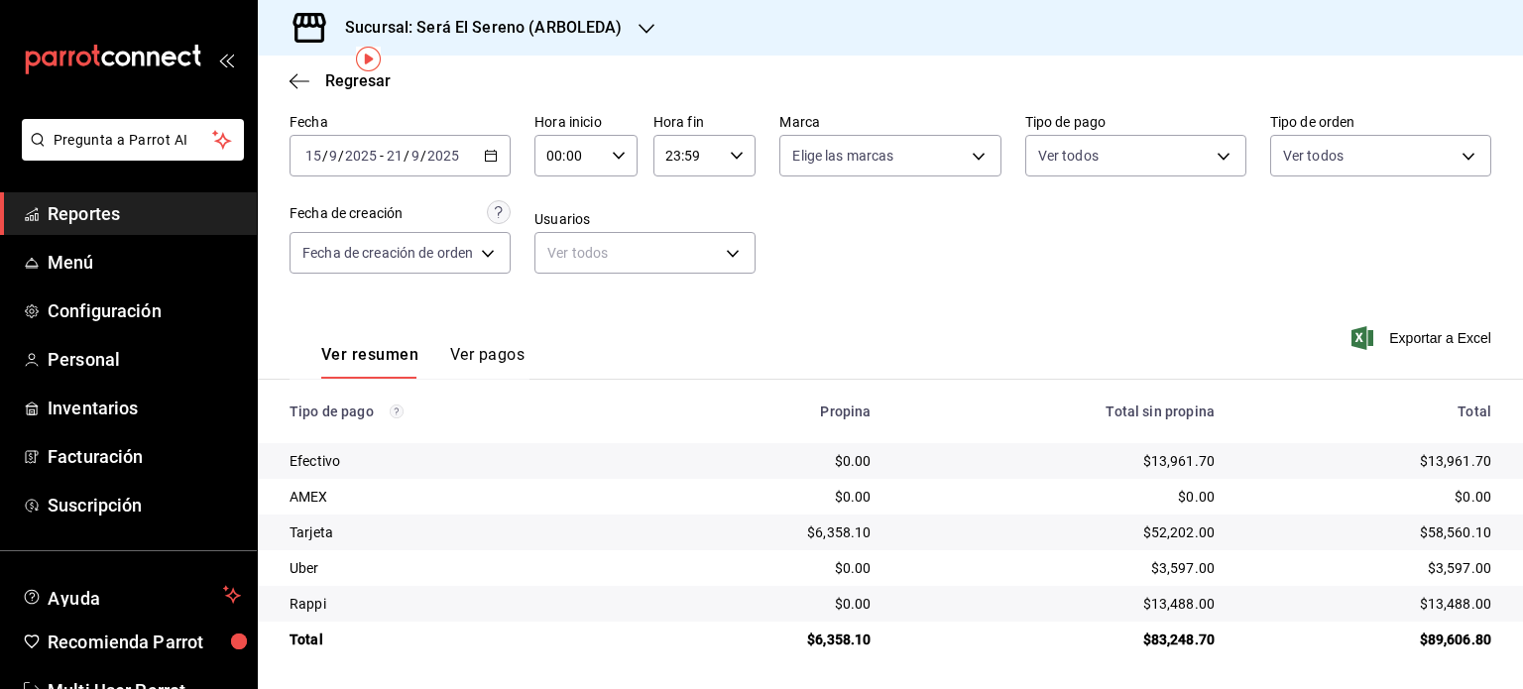
scroll to position [77, 0]
click at [369, 83] on span "Regresar" at bounding box center [357, 80] width 65 height 19
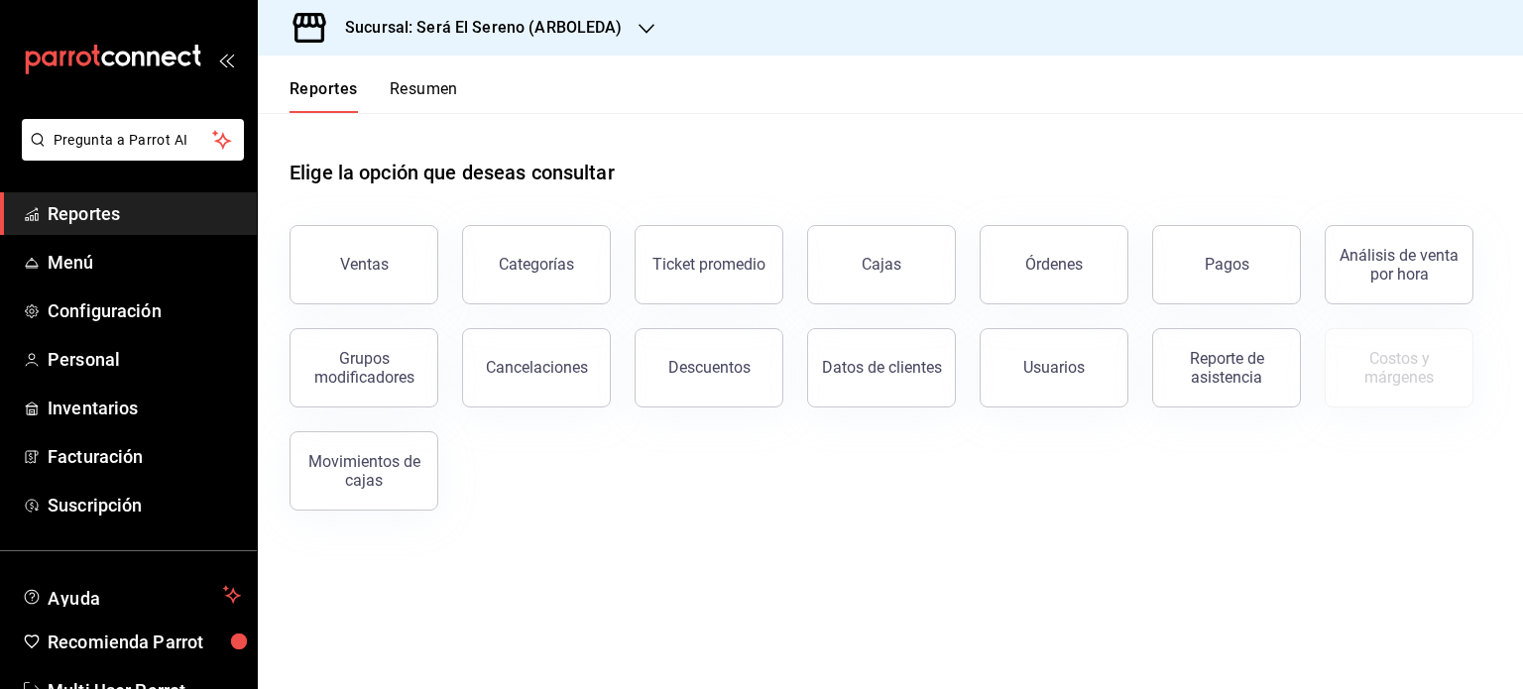
click at [405, 85] on button "Resumen" at bounding box center [424, 96] width 68 height 34
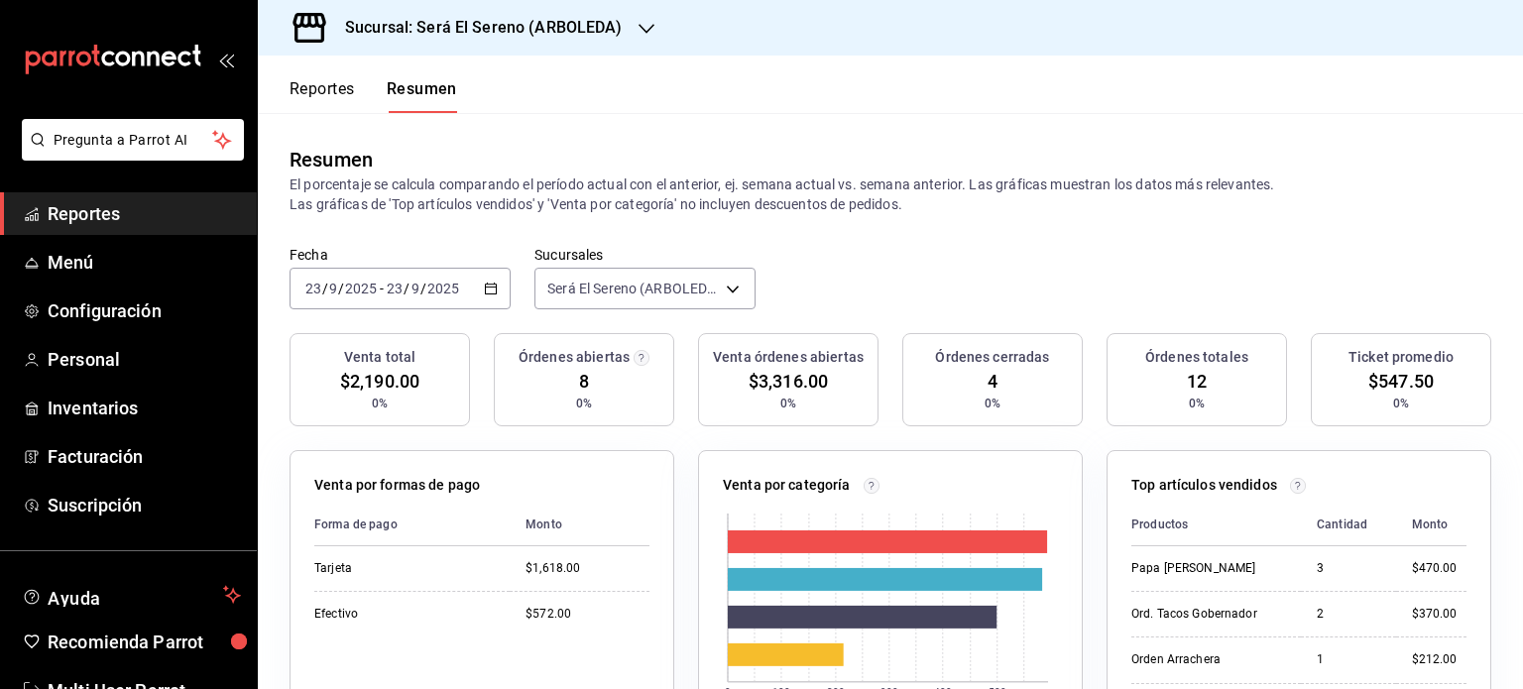
click at [480, 28] on h3 "Sucursal: Será El Sereno (ARBOLEDA)" at bounding box center [476, 28] width 294 height 24
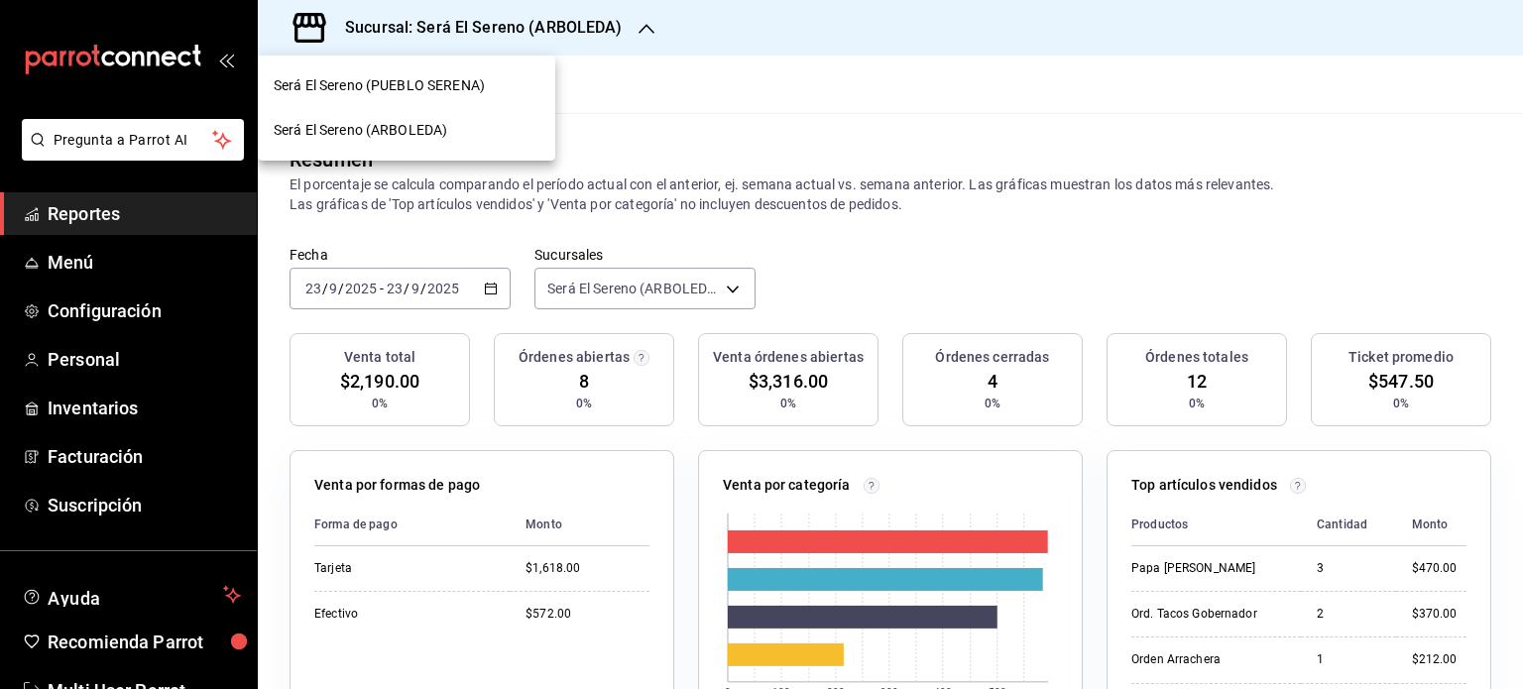
click at [424, 83] on span "Será El Sereno (PUEBLO SERENA)" at bounding box center [379, 85] width 211 height 21
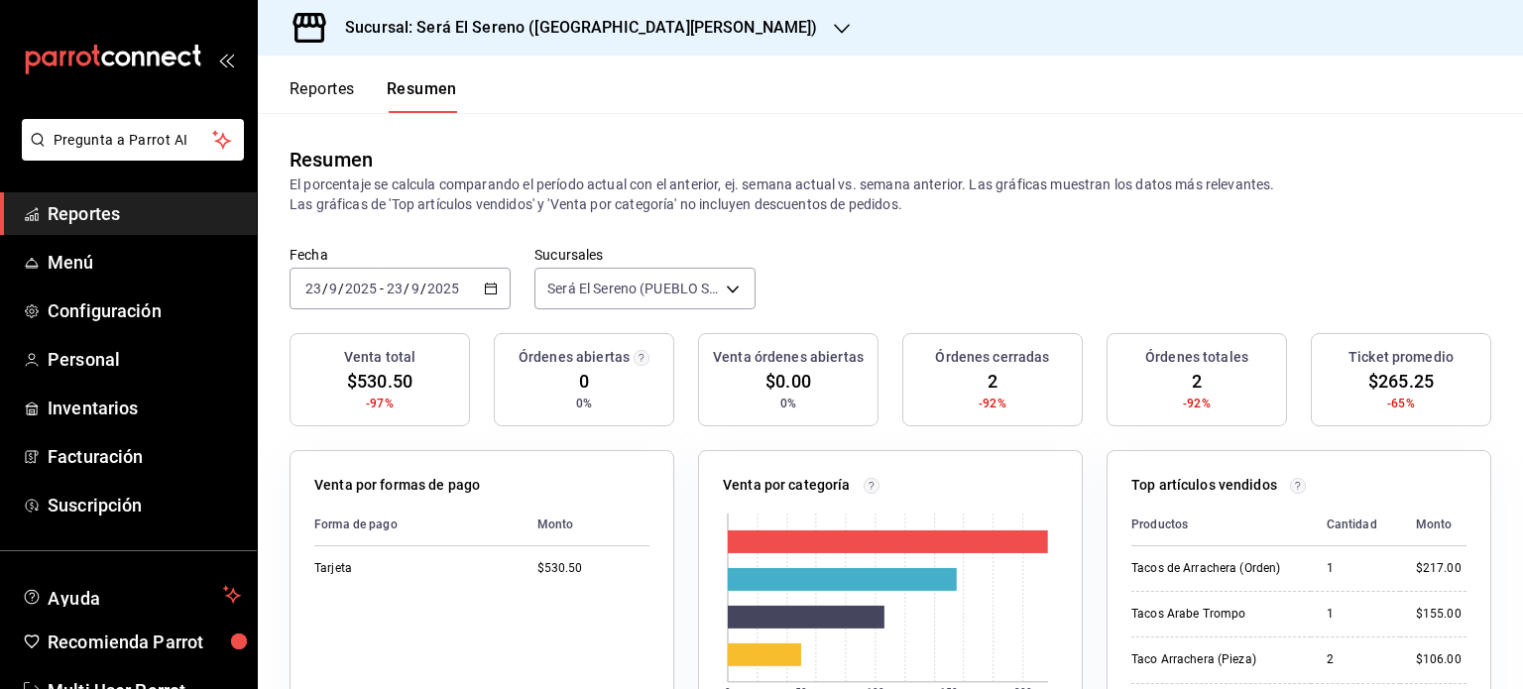
click at [316, 95] on button "Reportes" at bounding box center [322, 96] width 65 height 34
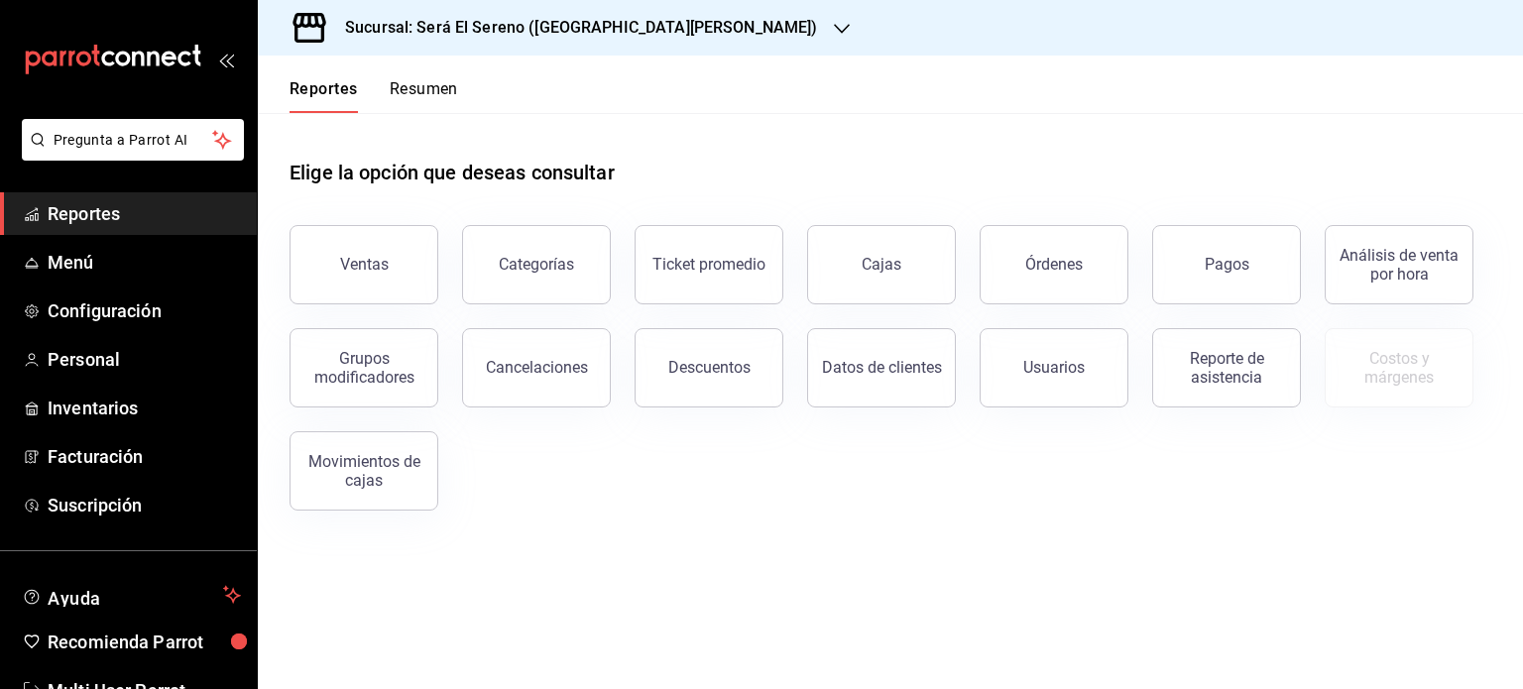
click at [409, 91] on button "Resumen" at bounding box center [424, 96] width 68 height 34
